Goal: Task Accomplishment & Management: Use online tool/utility

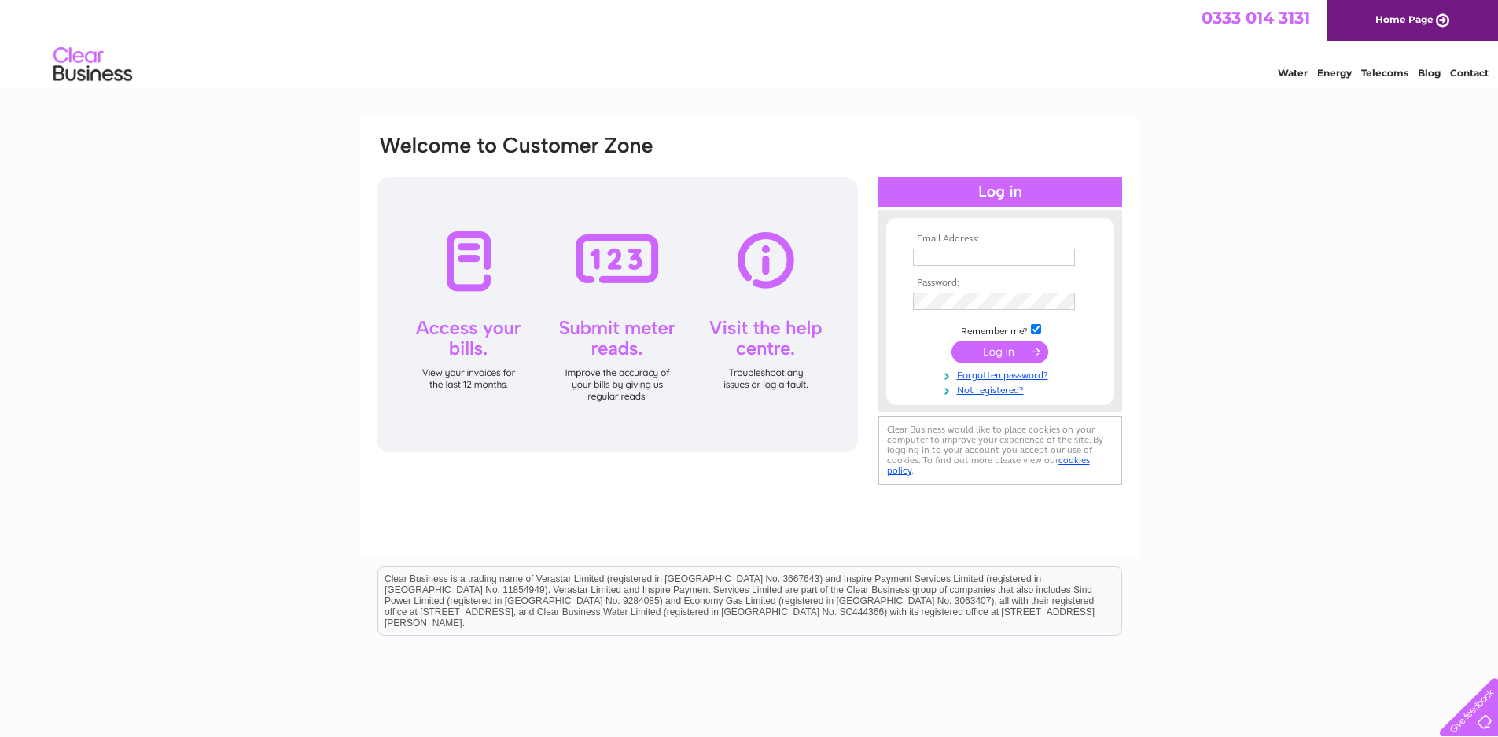
type input "stay.aurora.skye@outlook.com"
click at [1004, 352] on input "submit" at bounding box center [1000, 352] width 97 height 22
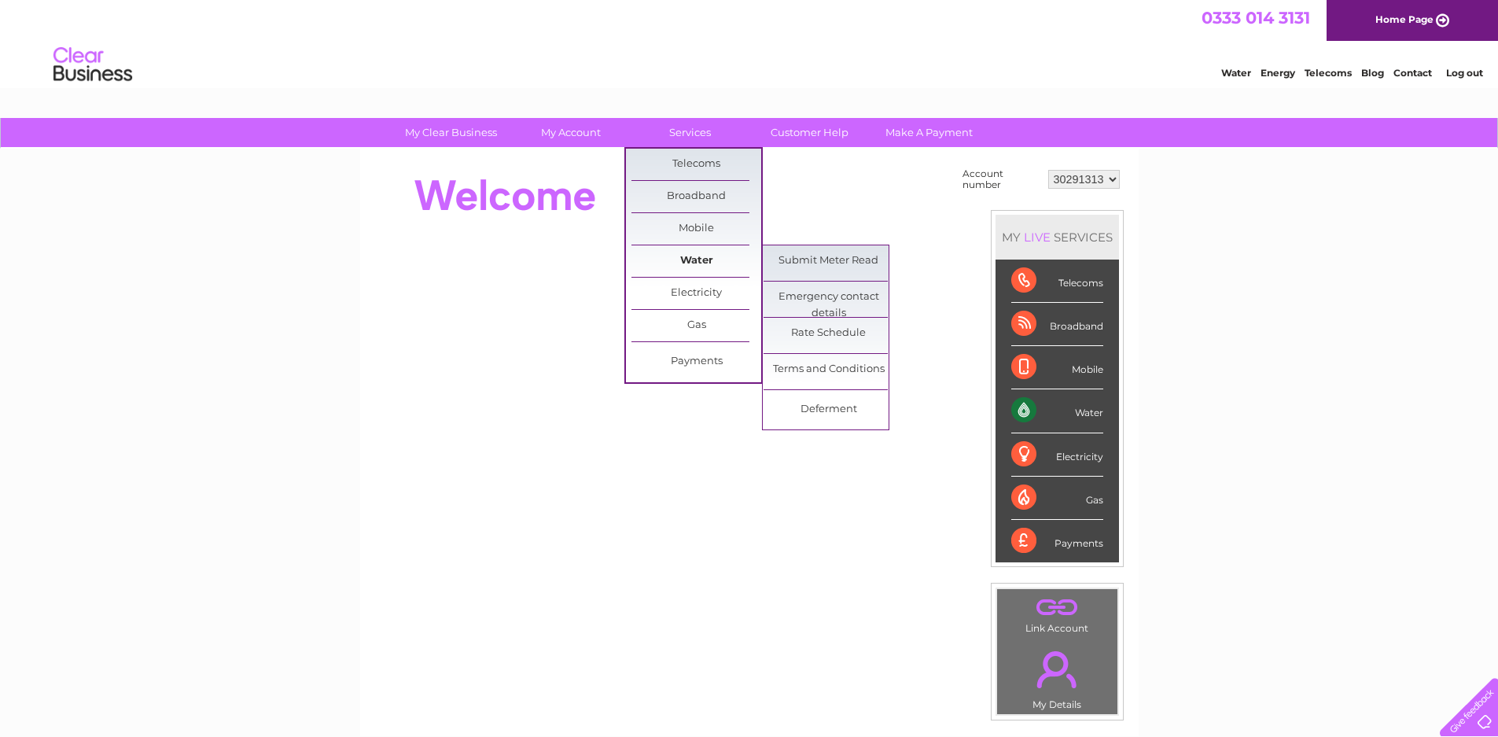
click at [698, 256] on link "Water" at bounding box center [696, 260] width 130 height 31
click at [782, 257] on link "Submit Meter Read" at bounding box center [829, 260] width 130 height 31
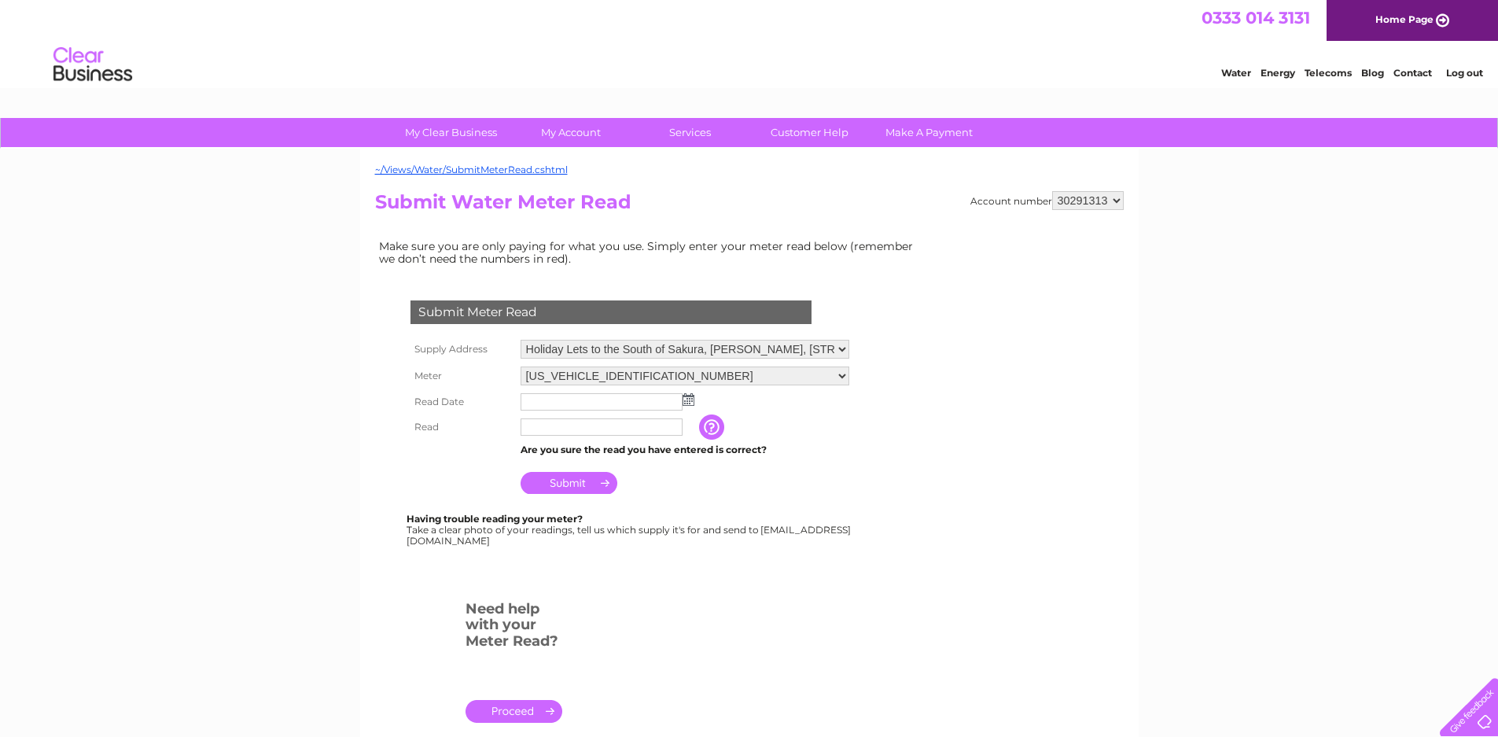
click at [687, 397] on img at bounding box center [689, 399] width 12 height 13
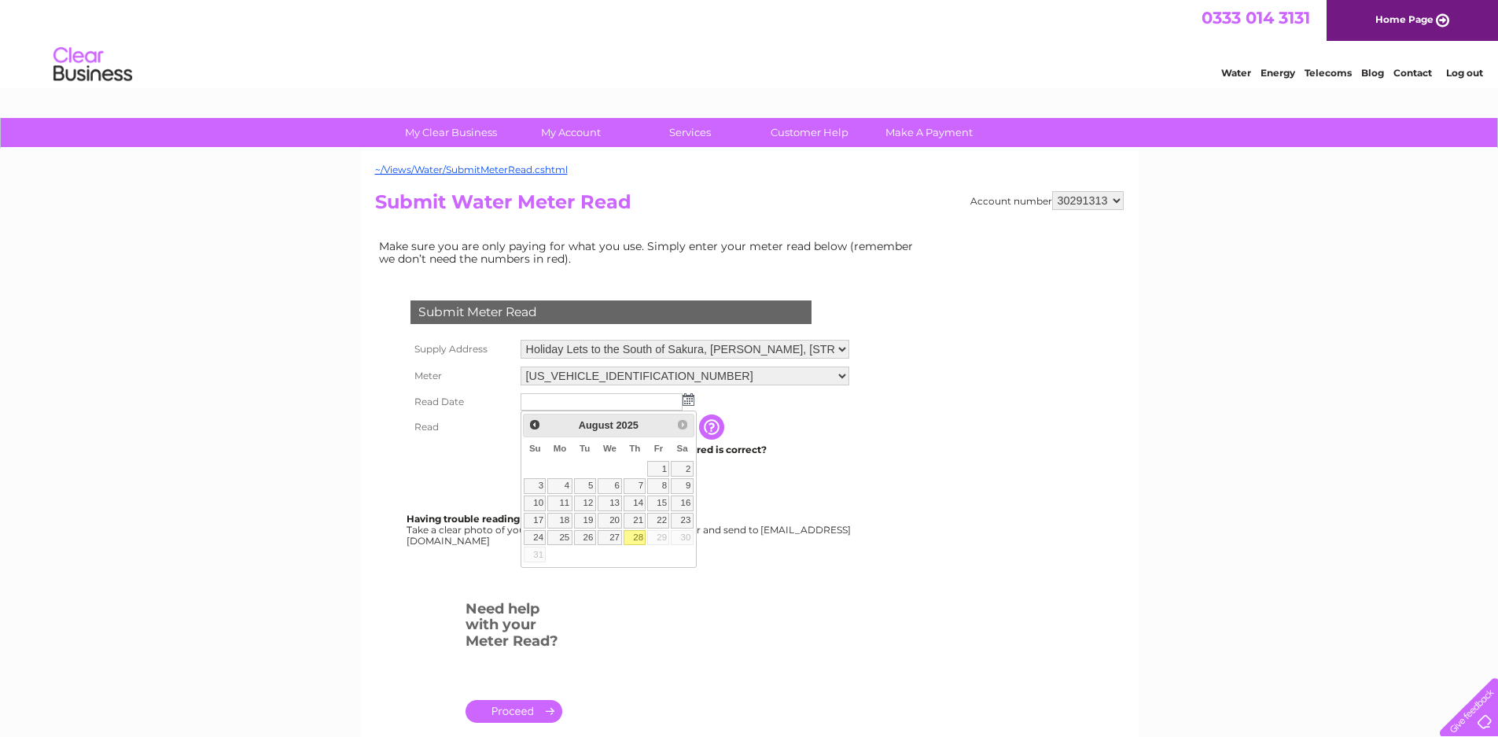
click at [639, 541] on link "28" at bounding box center [635, 538] width 22 height 16
type input "2025/08/28"
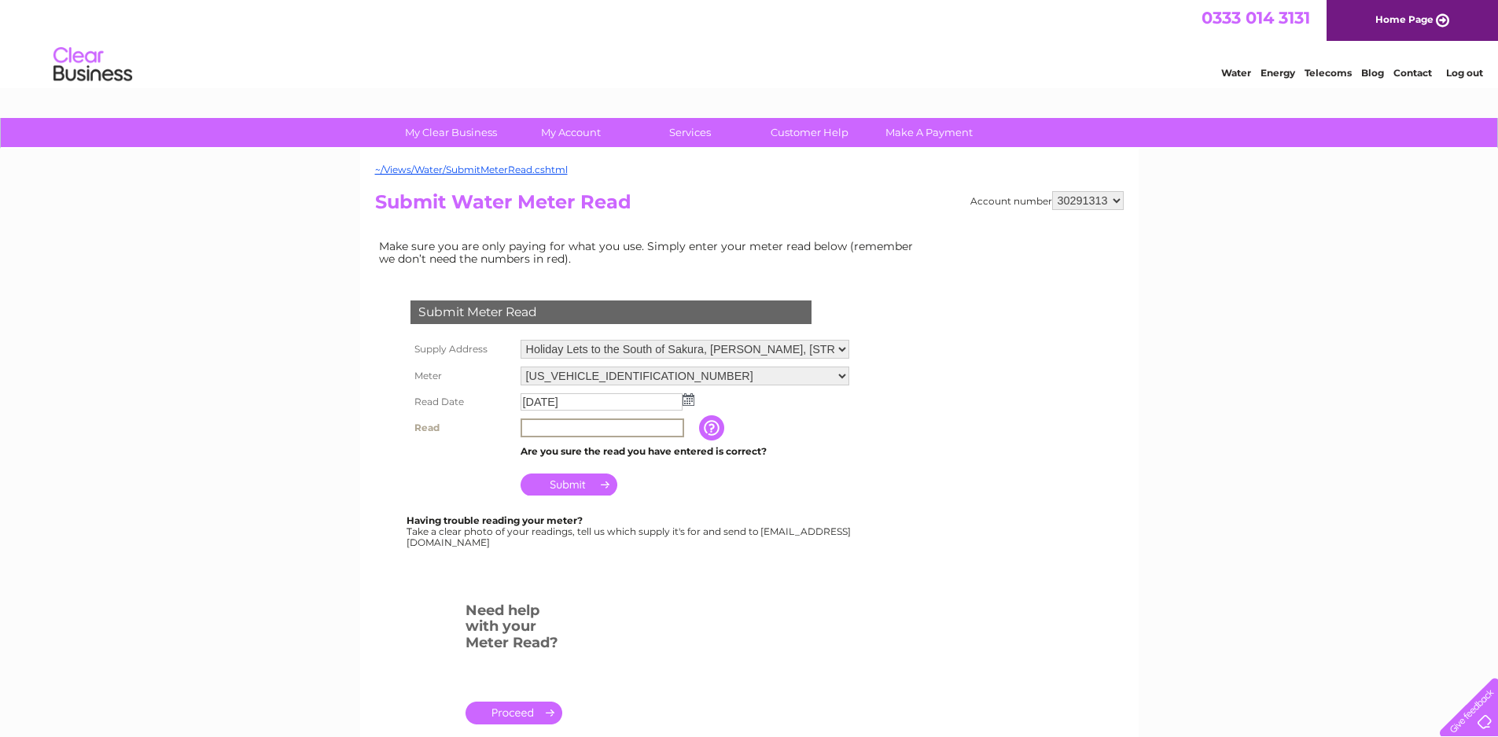
click at [544, 425] on input "text" at bounding box center [603, 427] width 164 height 19
type input "93"
click at [573, 485] on input "Submit" at bounding box center [569, 484] width 97 height 22
